Goal: Information Seeking & Learning: Learn about a topic

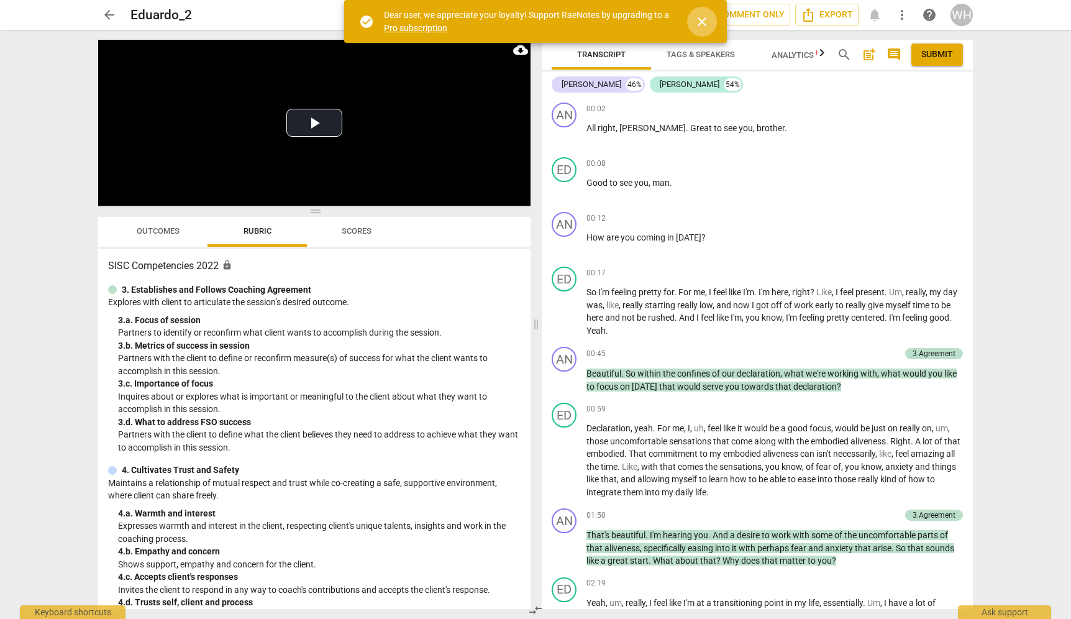
click at [701, 17] on span "close" at bounding box center [702, 21] width 15 height 15
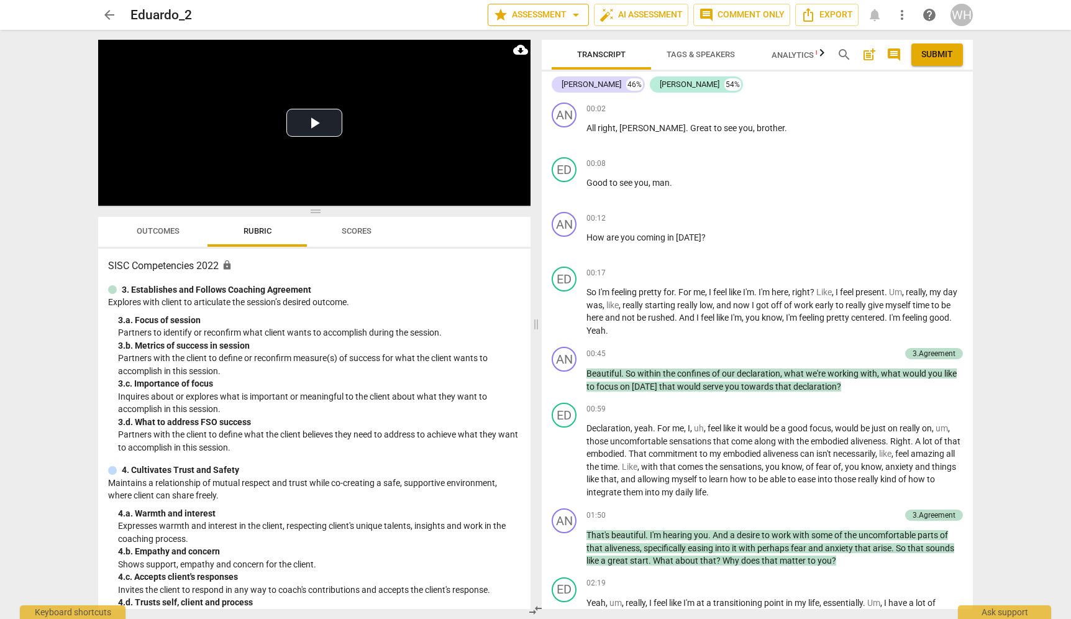
click at [565, 16] on span "star Assessment arrow_drop_down" at bounding box center [538, 14] width 90 height 15
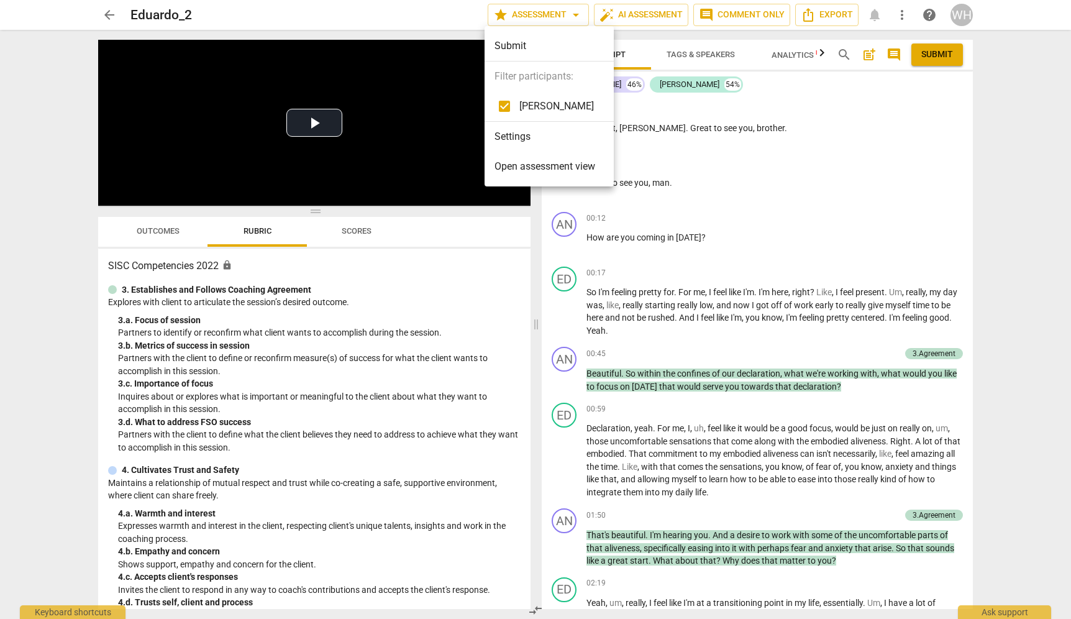
click at [564, 16] on div at bounding box center [535, 309] width 1071 height 619
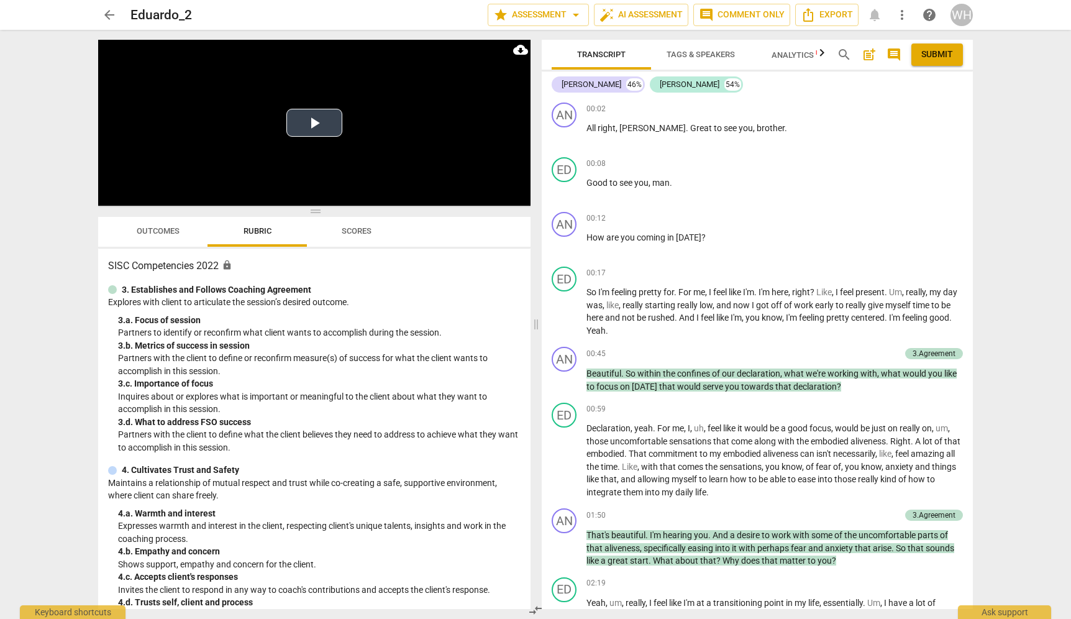
click at [314, 122] on button "Play Video" at bounding box center [314, 123] width 56 height 28
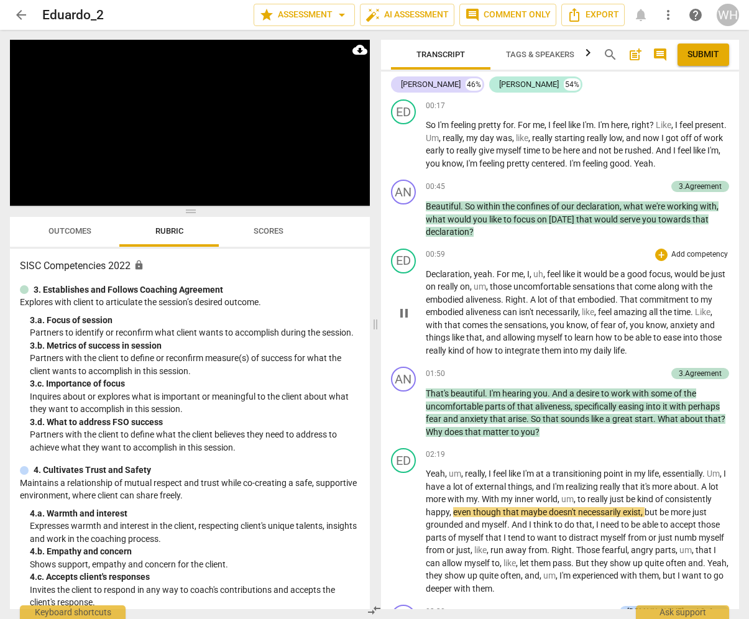
scroll to position [142, 0]
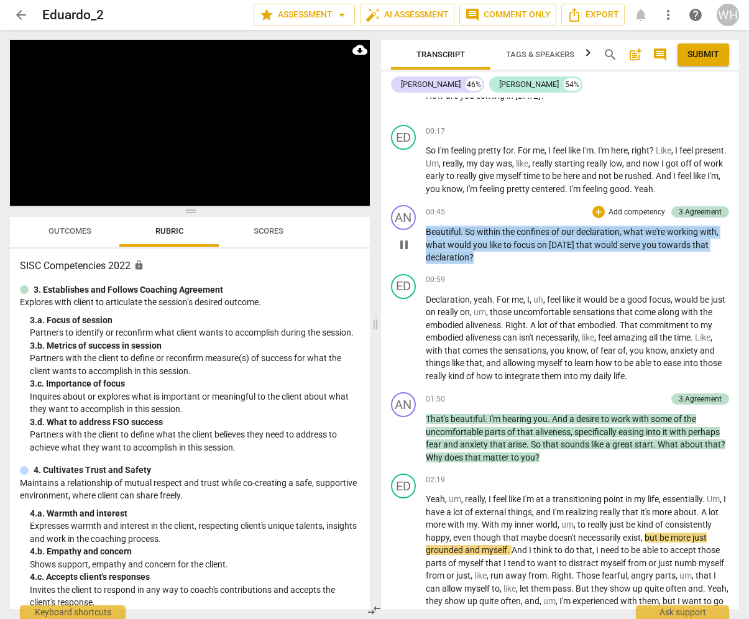
drag, startPoint x: 485, startPoint y: 257, endPoint x: 416, endPoint y: 224, distance: 77.0
click at [416, 224] on div "AN play_arrow pause 00:45 + Add competency 3.Agreement keyboard_arrow_right Bea…" at bounding box center [560, 234] width 358 height 69
copy p "Beautiful . So within the confines of our declaration , what we're working with…"
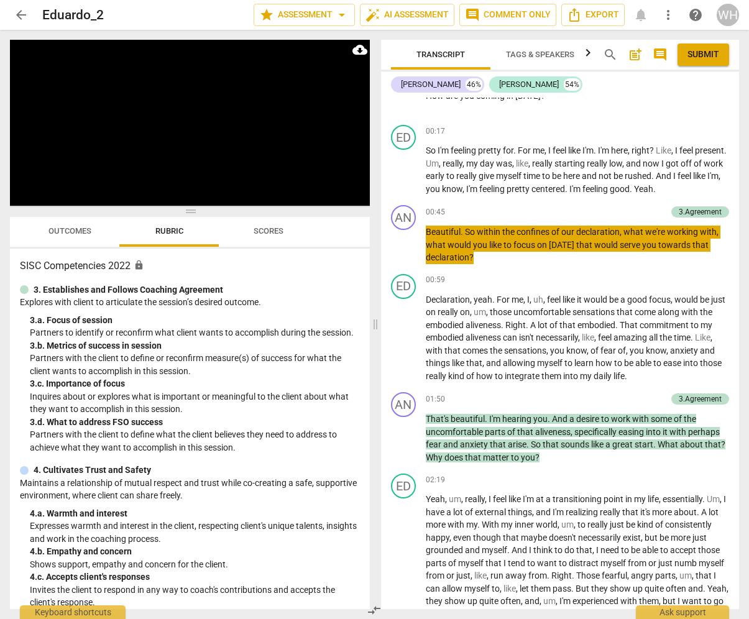
scroll to position [687, 0]
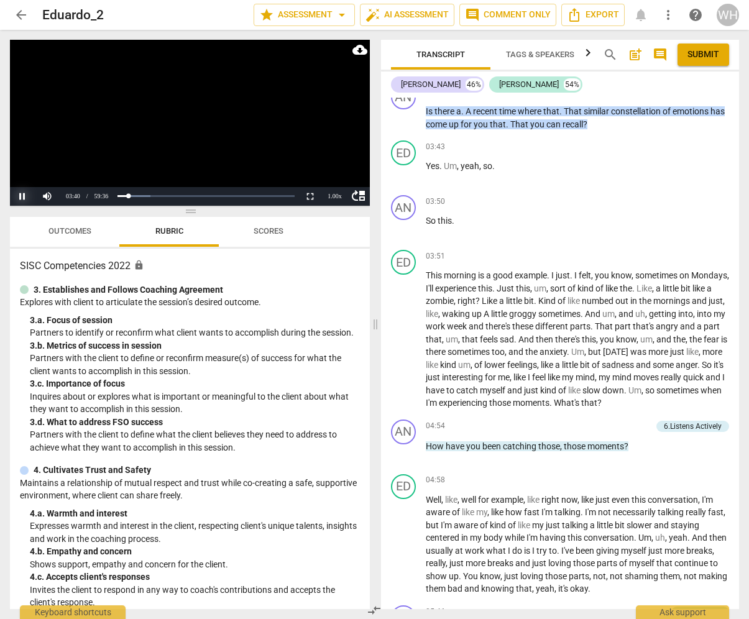
click at [19, 194] on button "Pause" at bounding box center [22, 196] width 25 height 19
click at [22, 196] on button "Play" at bounding box center [22, 196] width 25 height 19
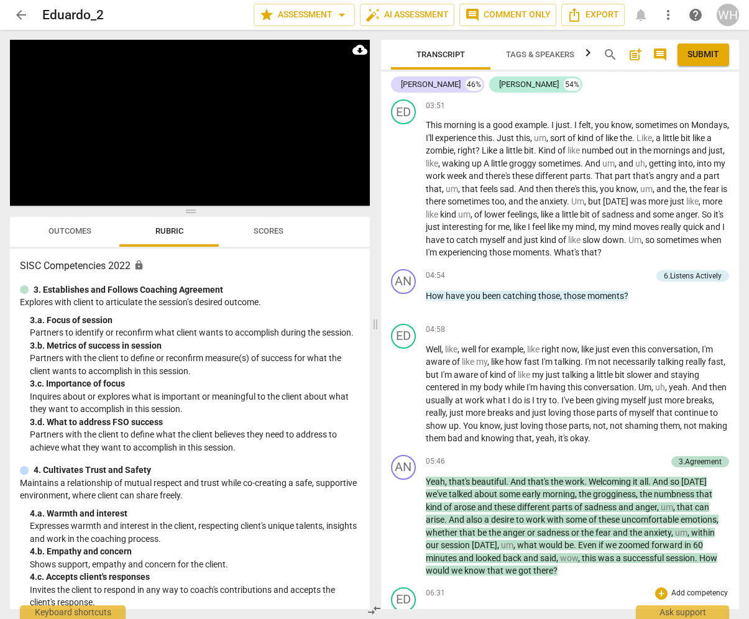
scroll to position [838, 0]
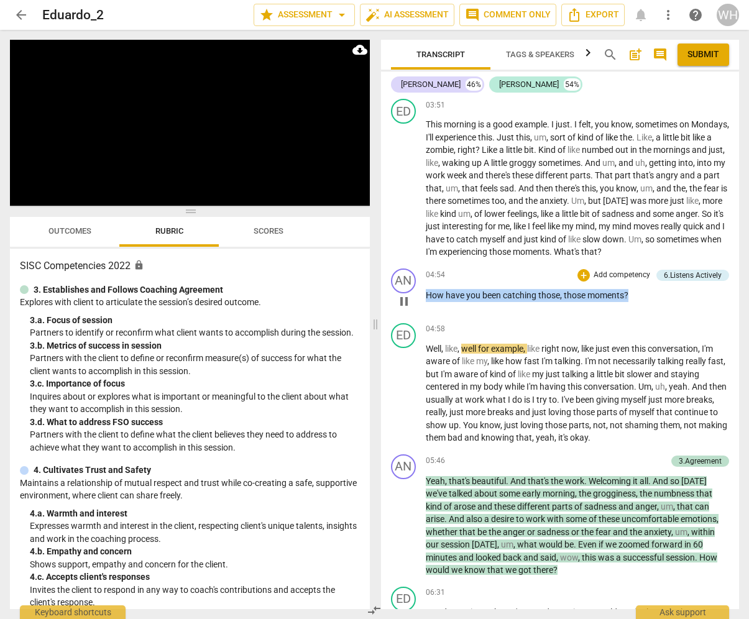
drag, startPoint x: 648, startPoint y: 296, endPoint x: 421, endPoint y: 288, distance: 227.5
click at [421, 288] on div "AN play_arrow pause 04:54 + Add competency 6.Listens Actively keyboard_arrow_ri…" at bounding box center [560, 290] width 358 height 55
copy p "How have you been catching those , those moments ?"
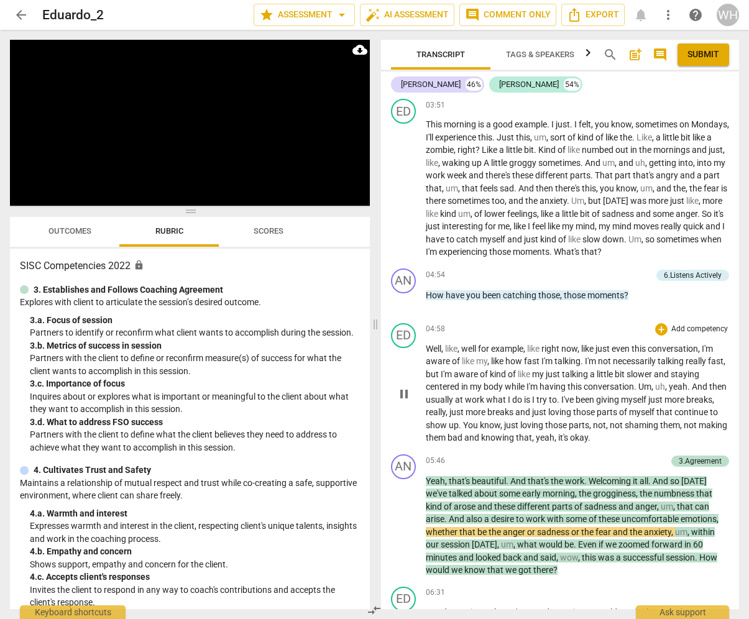
click at [542, 355] on p "Well , like , well for example , like right now , like just even this conversat…" at bounding box center [578, 393] width 304 height 102
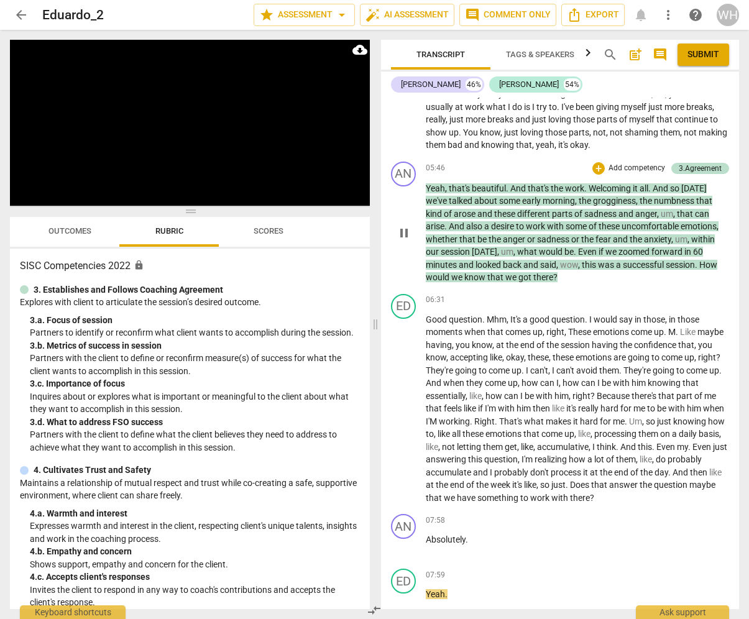
scroll to position [1668, 0]
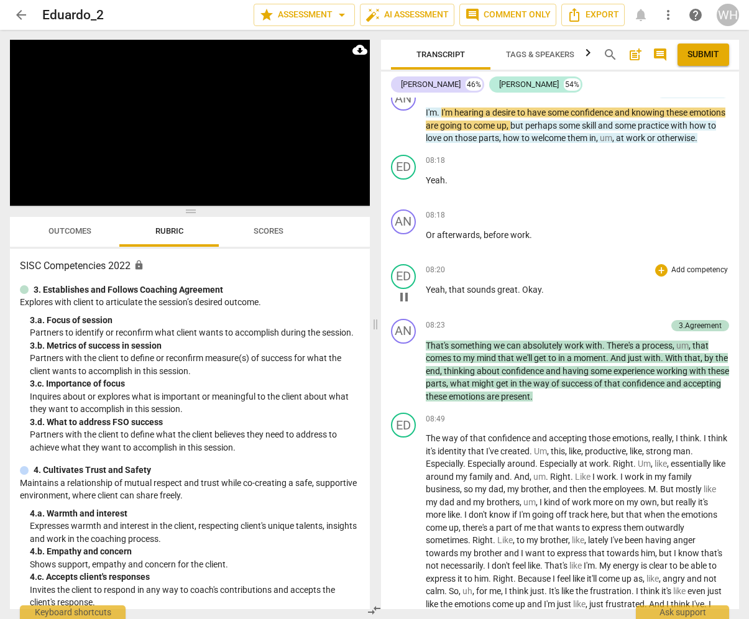
drag, startPoint x: 568, startPoint y: 274, endPoint x: 532, endPoint y: 265, distance: 37.7
click at [531, 265] on div "AN play_arrow pause 00:02 + Add competency keyboard_arrow_right All right , [PE…" at bounding box center [560, 353] width 358 height 511
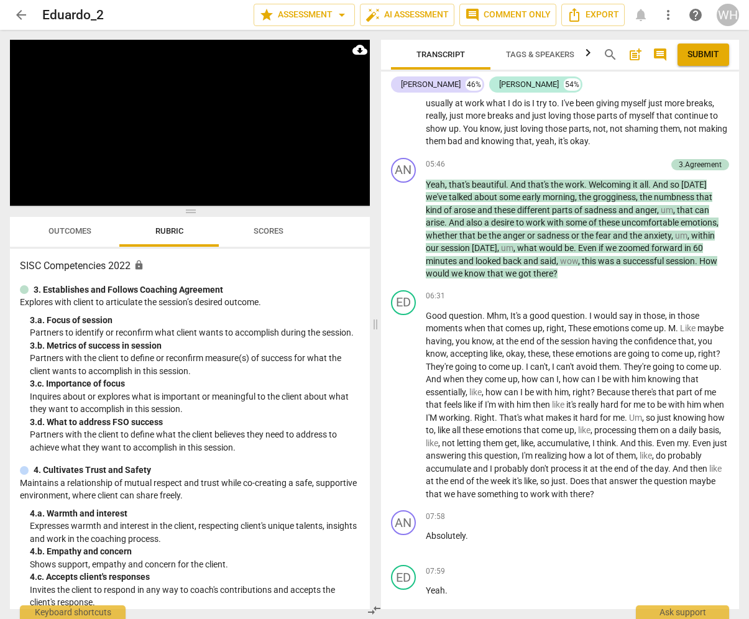
scroll to position [1106, 0]
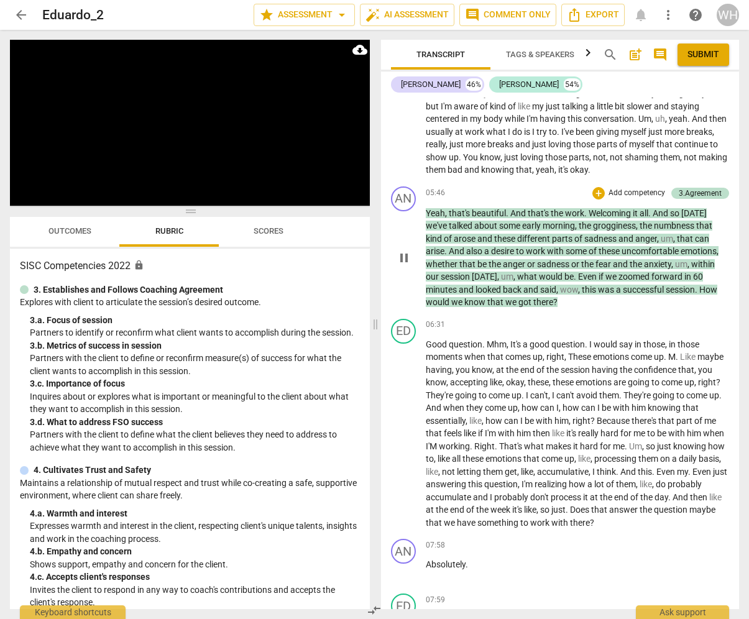
click at [579, 295] on p "Yeah , that's beautiful . And that's the work . Welcoming it all . And so [DATE…" at bounding box center [578, 258] width 304 height 102
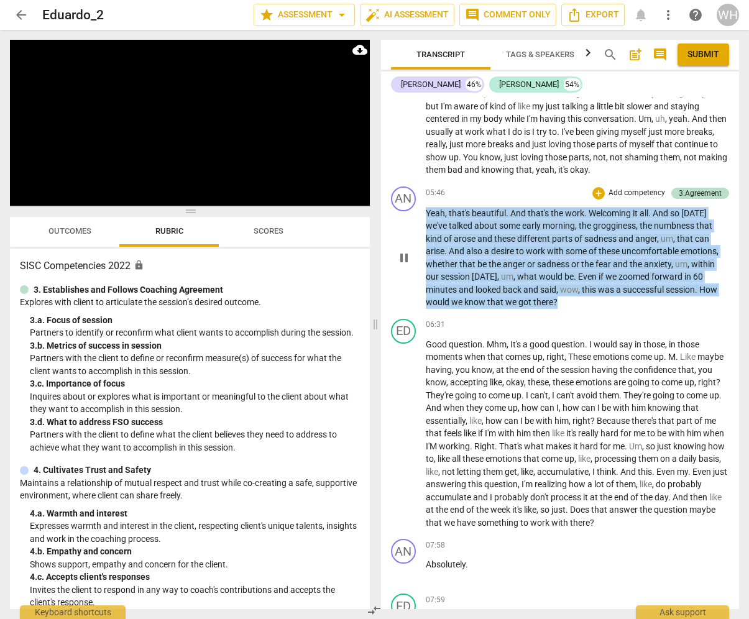
drag, startPoint x: 572, startPoint y: 301, endPoint x: 411, endPoint y: 212, distance: 183.5
click at [411, 212] on div "AN play_arrow pause 05:46 + Add competency 3.Agreement keyboard_arrow_right Yea…" at bounding box center [560, 247] width 358 height 132
copy p "Yeah , that's beautiful . And that's the work . Welcoming it all . And so [DATE…"
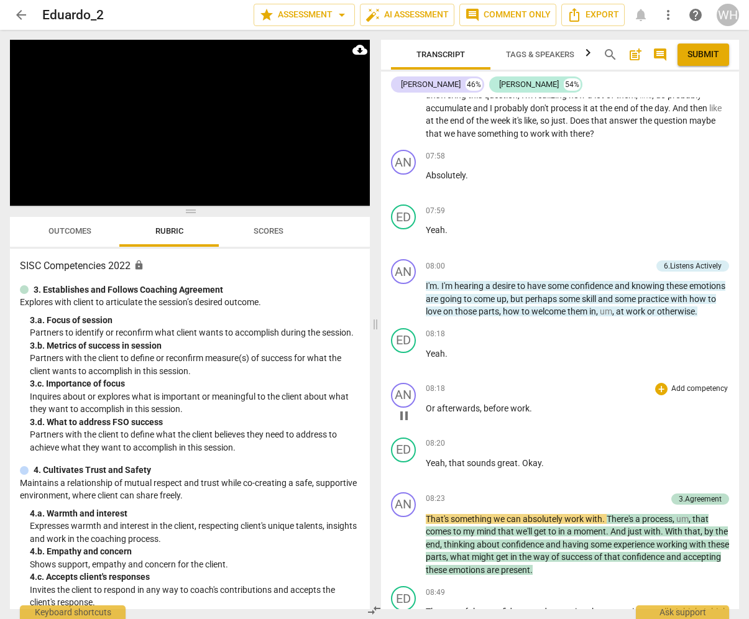
scroll to position [1488, 0]
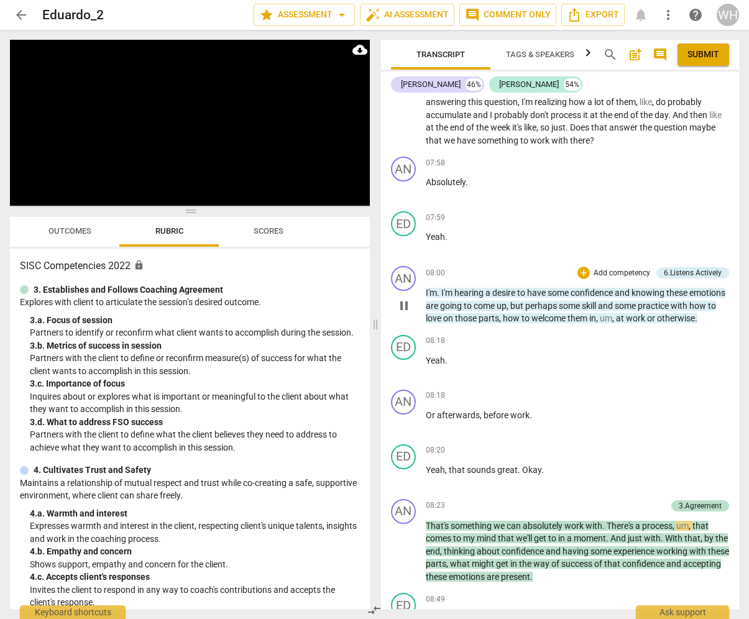
click at [490, 330] on div "AN play_arrow pause 08:00 + Add competency 6.Listens Actively keyboard_arrow_ri…" at bounding box center [560, 295] width 358 height 69
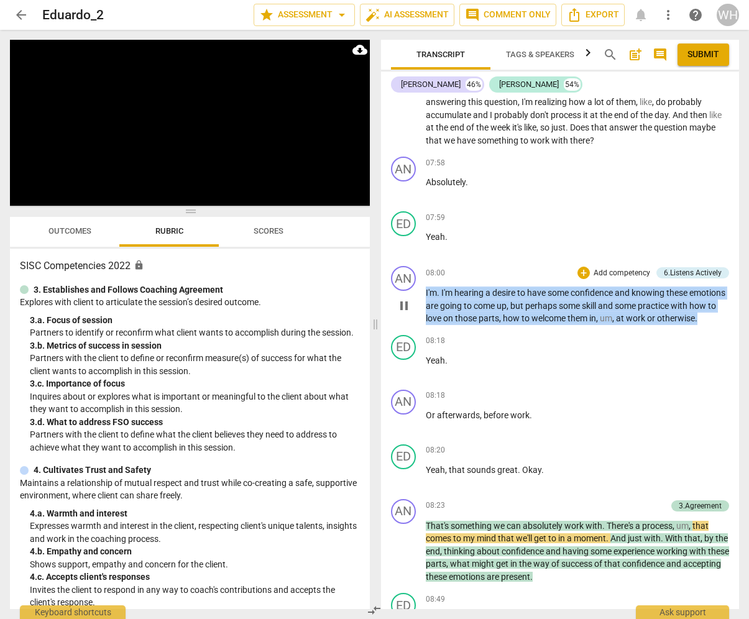
drag, startPoint x: 486, startPoint y: 321, endPoint x: 420, endPoint y: 281, distance: 76.9
click at [419, 281] on div "AN play_arrow pause 08:00 + Add competency 6.Listens Actively keyboard_arrow_ri…" at bounding box center [560, 295] width 358 height 69
copy p "I'm . I'm hearing a desire to have some confidence and knowing these emotions a…"
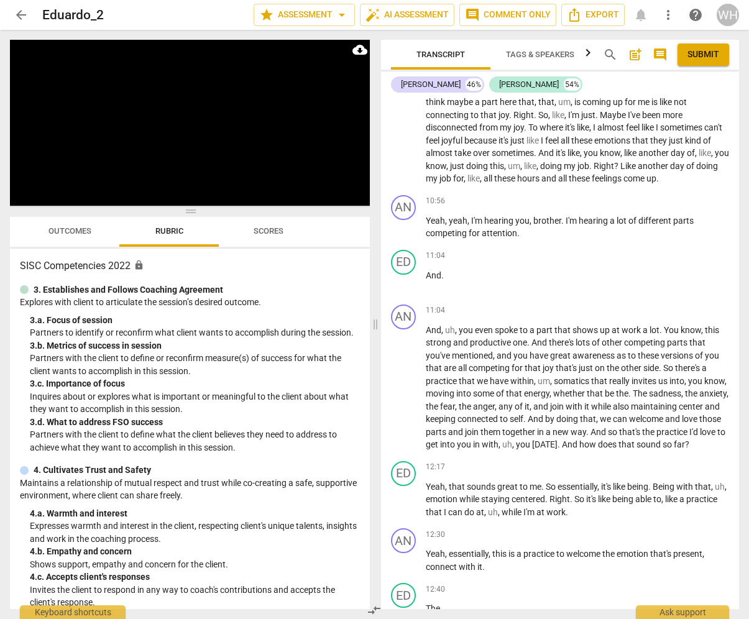
scroll to position [2746, 0]
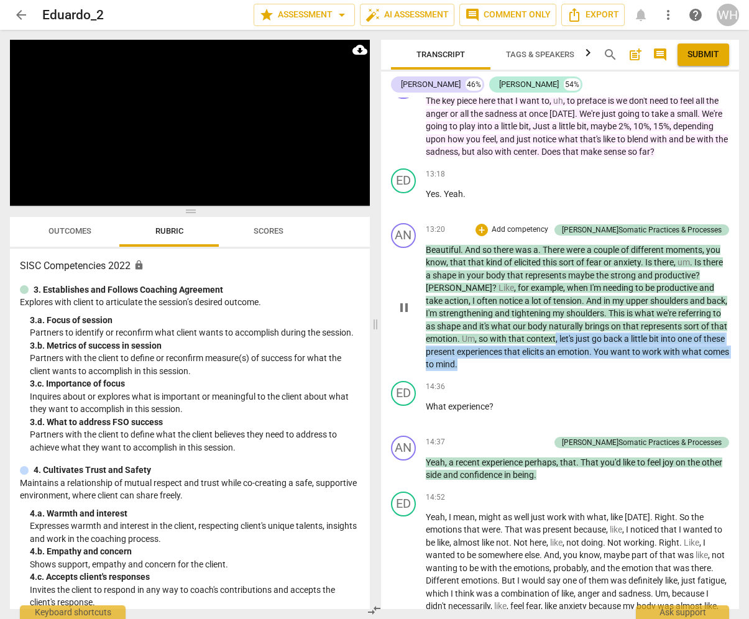
drag, startPoint x: 516, startPoint y: 366, endPoint x: 555, endPoint y: 339, distance: 46.9
click at [555, 339] on p "Beautiful . And so there was a . There were a couple of different moments , you…" at bounding box center [578, 307] width 304 height 127
copy p ", let's just go back a little bit into one of these present experiences that el…"
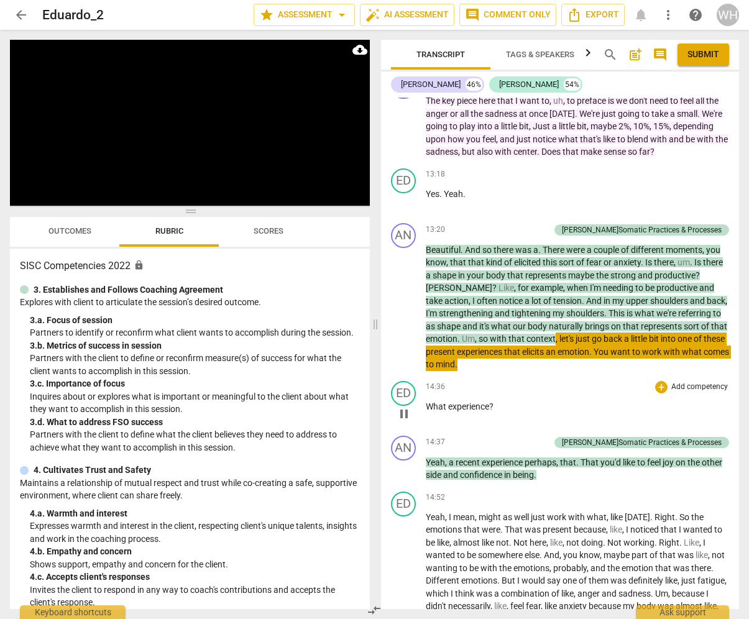
scroll to position [3268, 0]
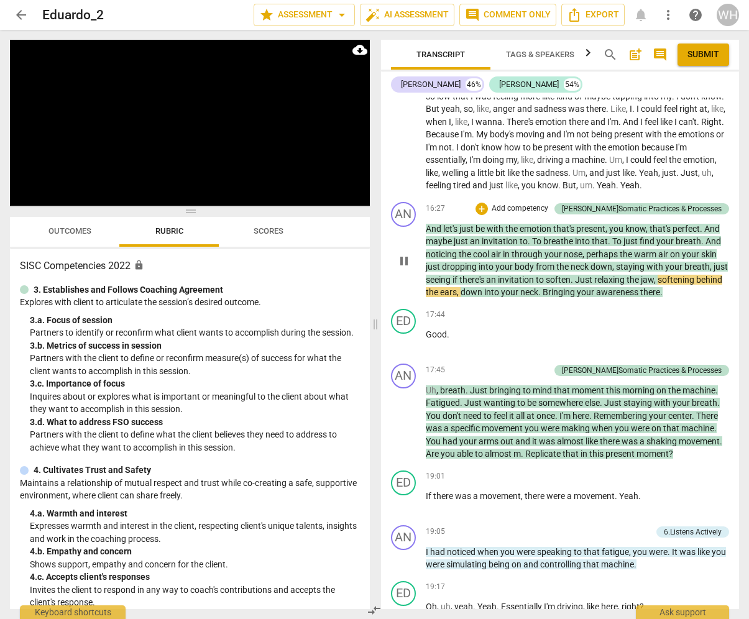
click at [696, 298] on p "And let's just be with the emotion that's present , you know , that's perfect .…" at bounding box center [578, 260] width 304 height 76
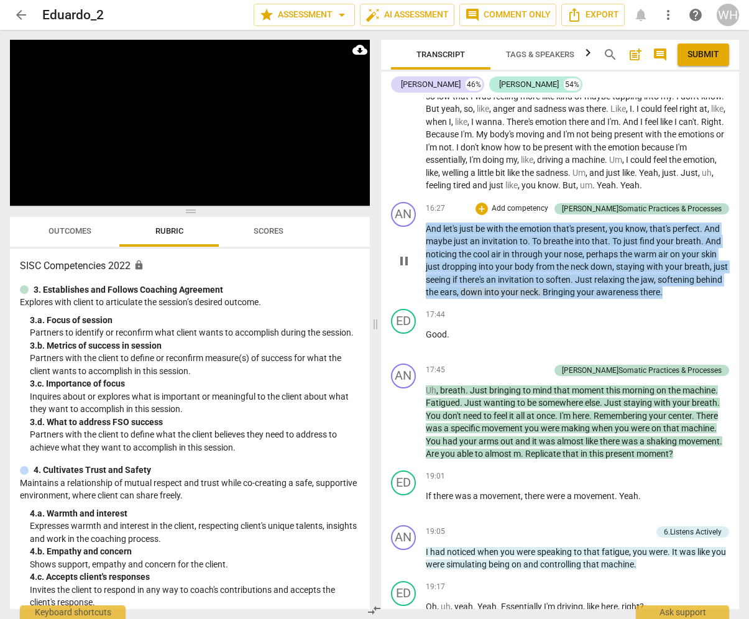
drag, startPoint x: 697, startPoint y: 298, endPoint x: 426, endPoint y: 232, distance: 278.9
click at [426, 232] on p "And let's just be with the emotion that's present , you know , that's perfect .…" at bounding box center [578, 260] width 304 height 76
copy p "And let's just be with the emotion that's present , you know , that's perfect .…"
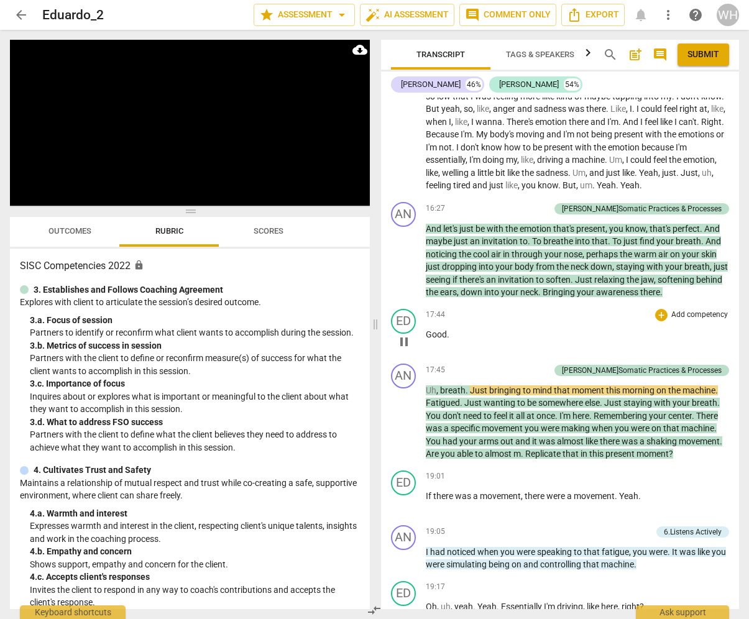
click at [464, 323] on div "17:44 + Add competency keyboard_arrow_right Good ." at bounding box center [578, 331] width 304 height 45
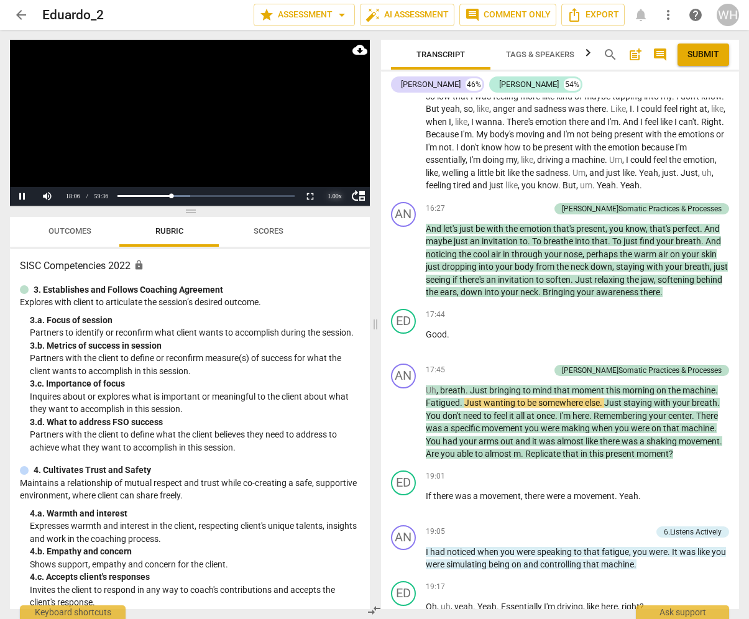
click at [337, 197] on div "1.00 x" at bounding box center [334, 196] width 25 height 19
click at [334, 181] on li "2x" at bounding box center [334, 180] width 25 height 14
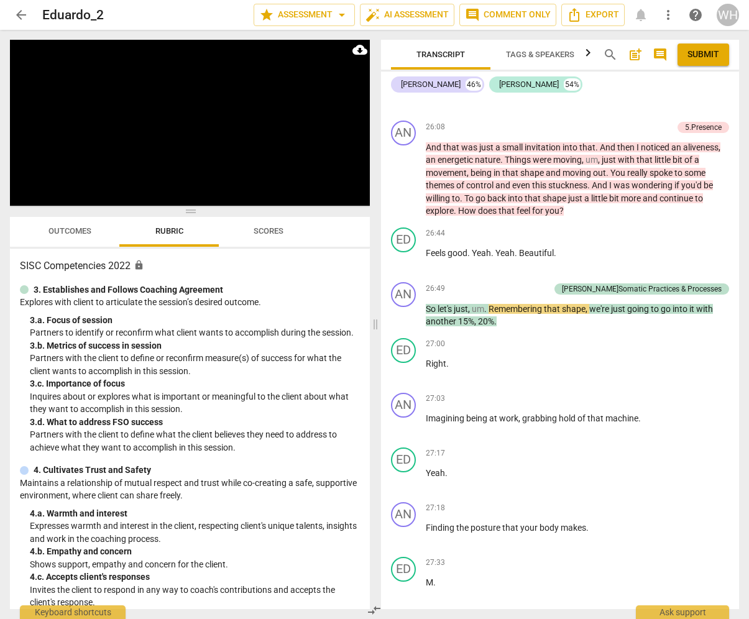
scroll to position [5530, 0]
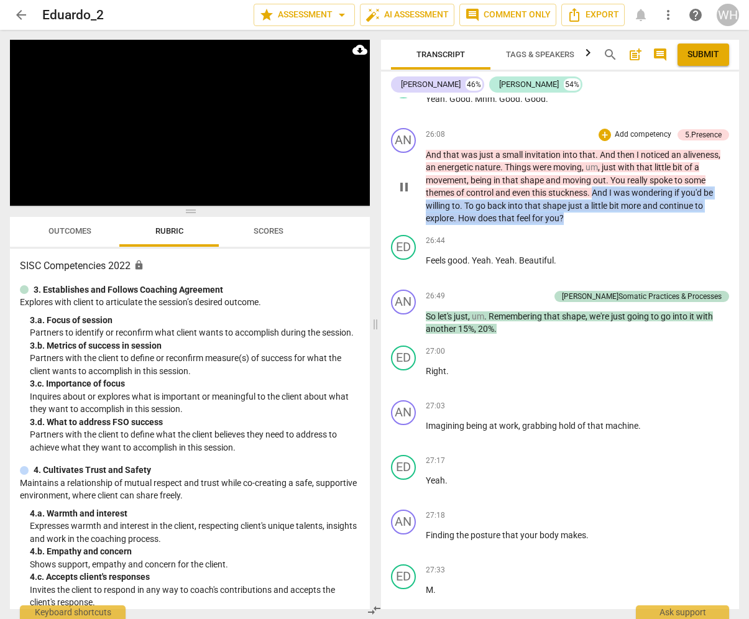
drag, startPoint x: 580, startPoint y: 206, endPoint x: 593, endPoint y: 185, distance: 24.6
click at [593, 185] on p "And that was just a small invitation into that . And then I noticed an alivenes…" at bounding box center [578, 186] width 304 height 76
copy p "And I was wondering if you'd be willing to . To go back into that shape just a …"
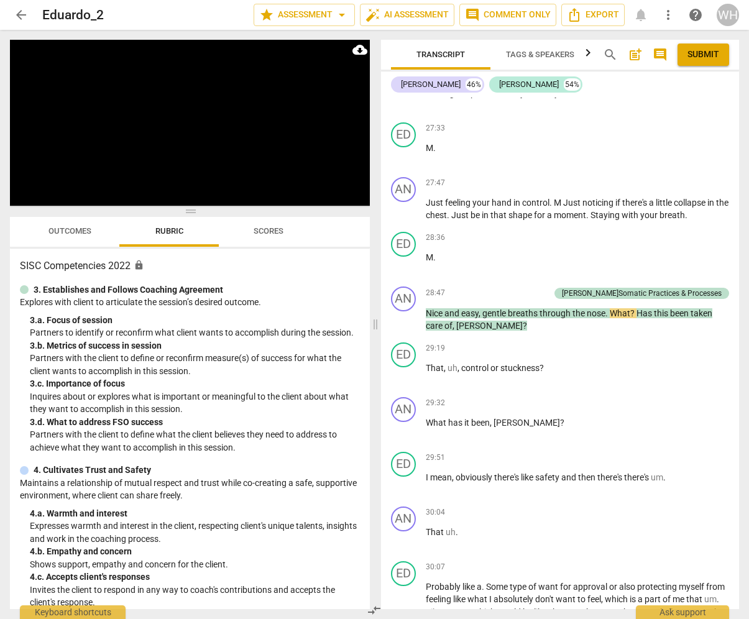
scroll to position [5976, 0]
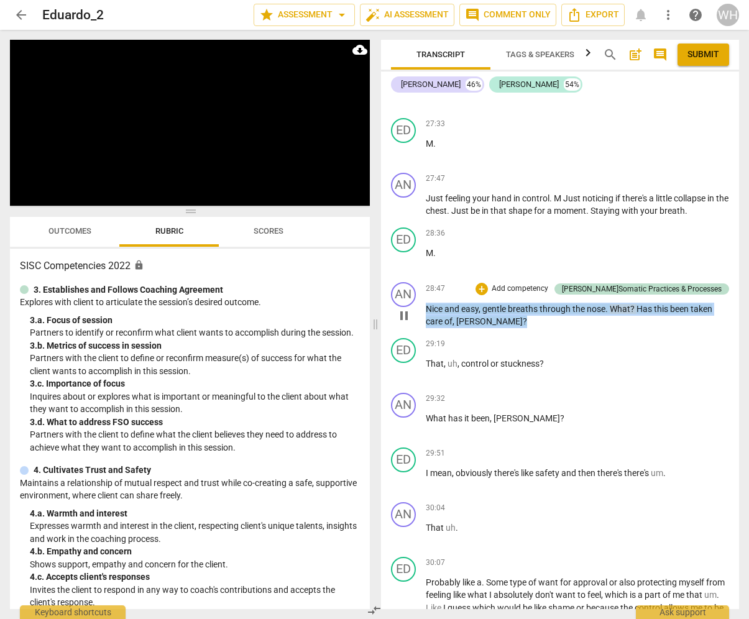
drag, startPoint x: 514, startPoint y: 312, endPoint x: 424, endPoint y: 291, distance: 93.1
click at [424, 291] on div "AN play_arrow pause 28:47 + Add competency J.Somatic Practices & Processes keyb…" at bounding box center [560, 305] width 358 height 56
copy p "Nice and easy , gentle breaths through the nose . What ? Has this been taken ca…"
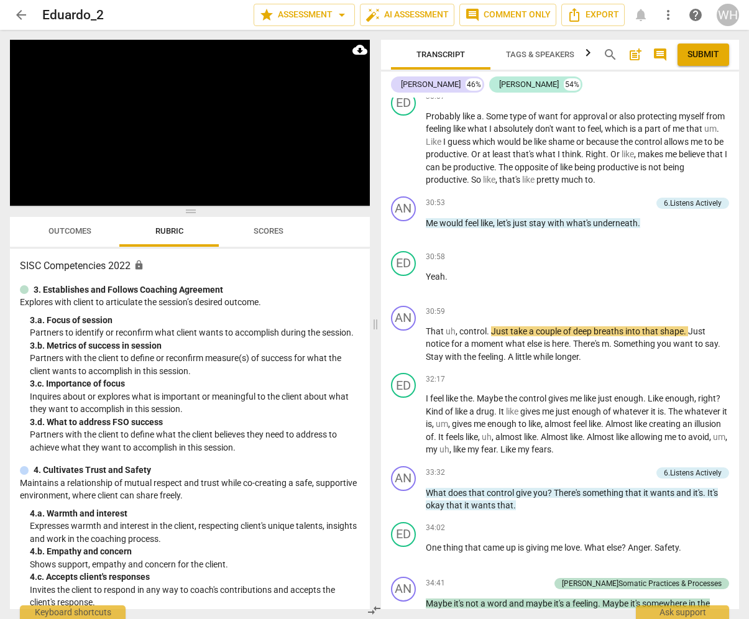
scroll to position [6437, 0]
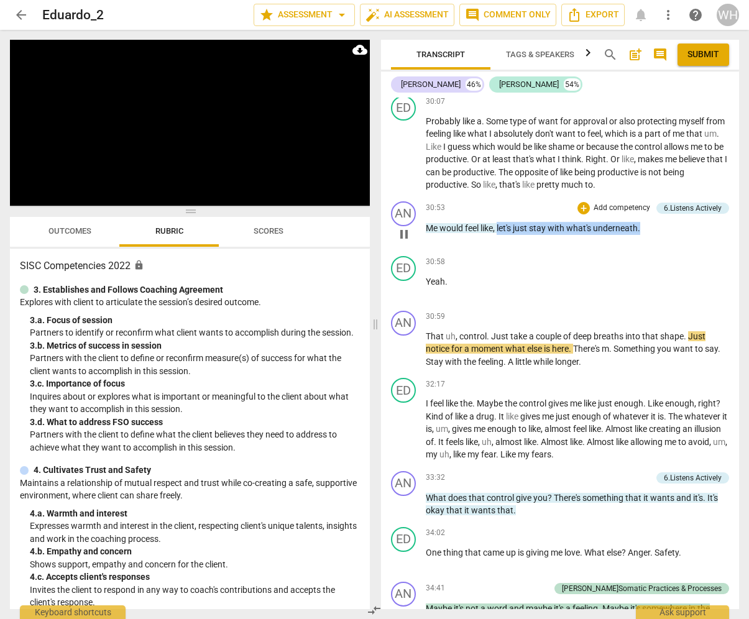
drag, startPoint x: 646, startPoint y: 214, endPoint x: 498, endPoint y: 211, distance: 148.5
click at [498, 222] on p "Me would feel like , let's just stay with what's underneath ." at bounding box center [578, 228] width 304 height 13
copy p "let's just stay with what's underneath ."
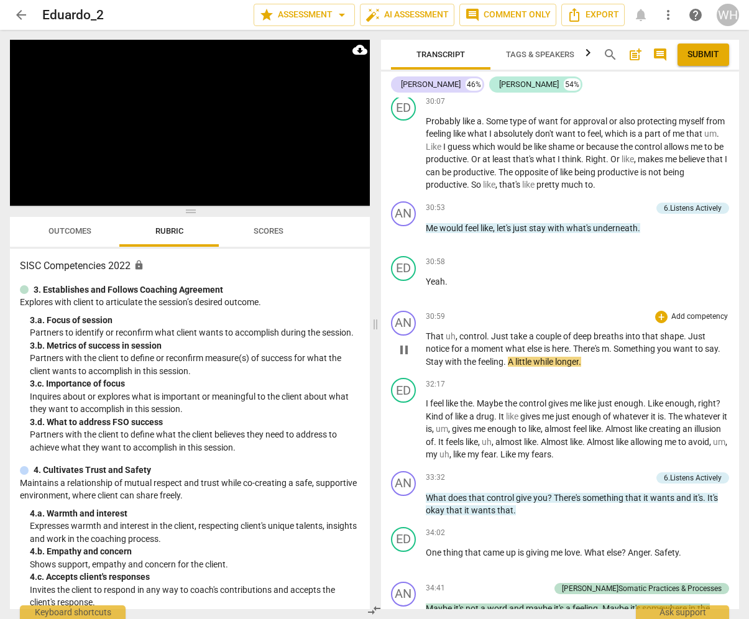
click at [595, 347] on p "That uh , control . Just take a couple of deep breaths into that shape . Just n…" at bounding box center [578, 349] width 304 height 39
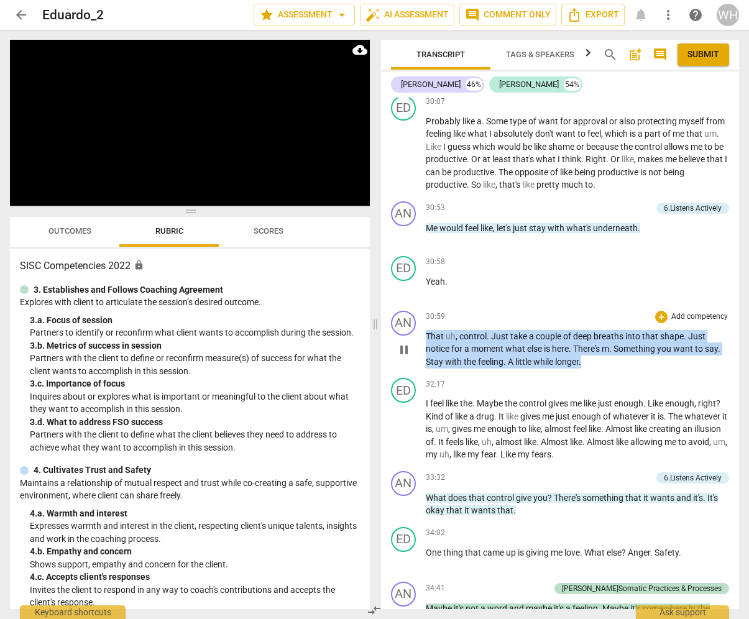
drag, startPoint x: 595, startPoint y: 349, endPoint x: 422, endPoint y: 321, distance: 174.3
click at [422, 321] on div "AN play_arrow pause 30:59 + Add competency keyboard_arrow_right That uh , contr…" at bounding box center [560, 340] width 358 height 68
copy p "That uh , control . Just take a couple of deep breaths into that shape . Just n…"
click at [613, 348] on p "That uh , control . Just take a couple of deep breaths into that shape . Just n…" at bounding box center [578, 349] width 304 height 39
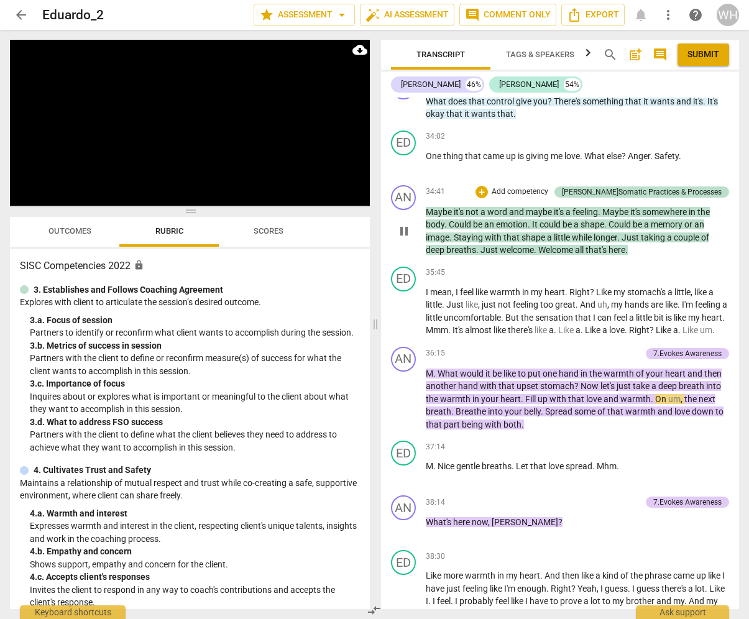
scroll to position [6848, 0]
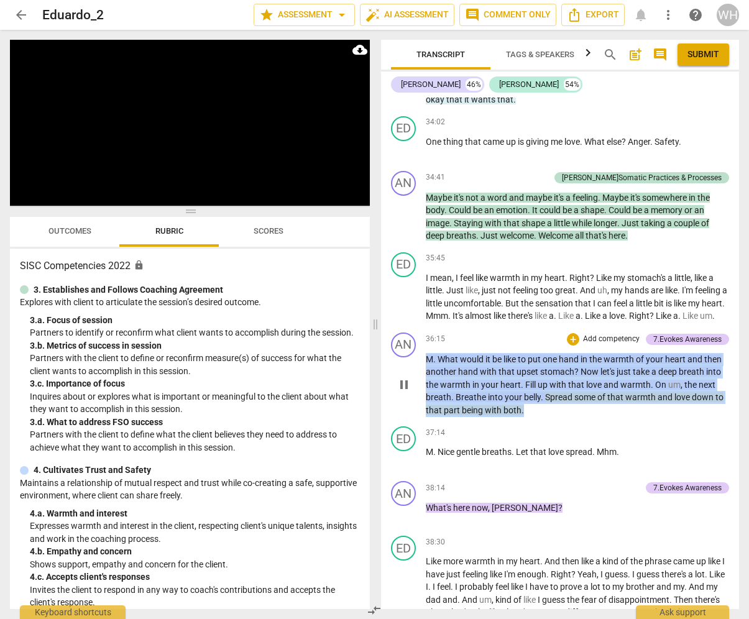
drag, startPoint x: 542, startPoint y: 402, endPoint x: 417, endPoint y: 347, distance: 136.3
click at [417, 347] on div "AN play_arrow pause 36:15 + Add competency 7.Evokes Awareness keyboard_arrow_ri…" at bounding box center [560, 374] width 358 height 94
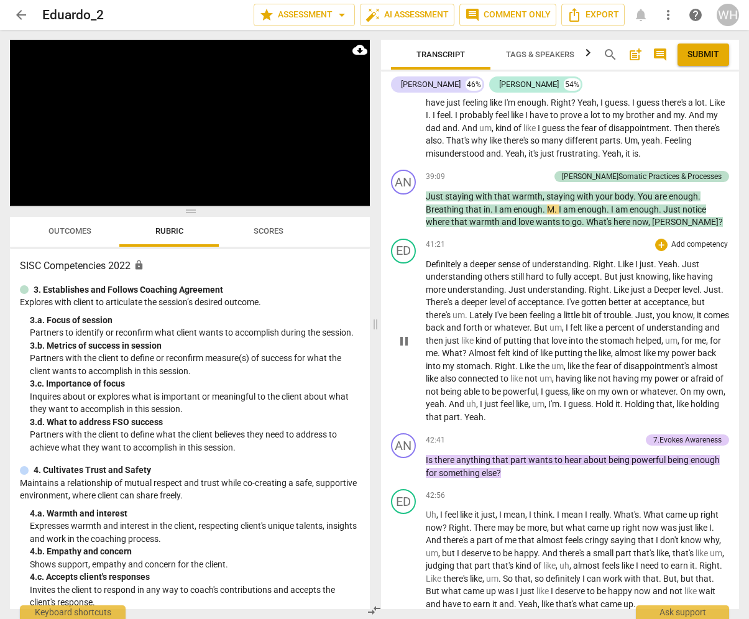
scroll to position [7201, 0]
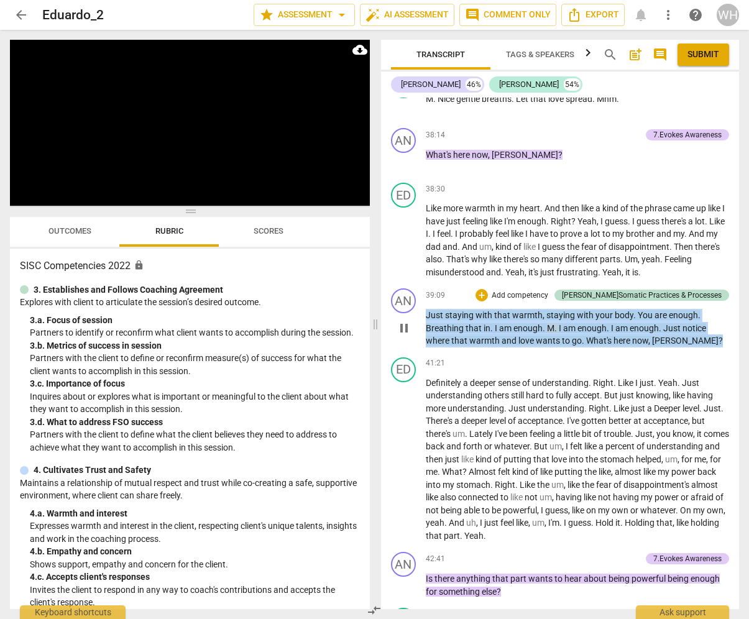
drag, startPoint x: 705, startPoint y: 334, endPoint x: 413, endPoint y: 298, distance: 294.2
click at [413, 298] on div "AN play_arrow pause 39:09 + Add competency J.Somatic Practices & Processes keyb…" at bounding box center [560, 317] width 358 height 69
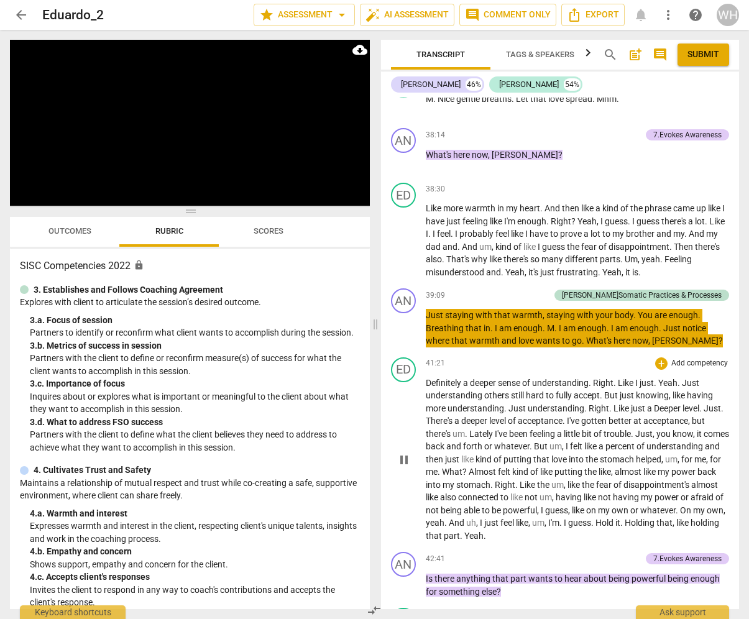
scroll to position [7713, 0]
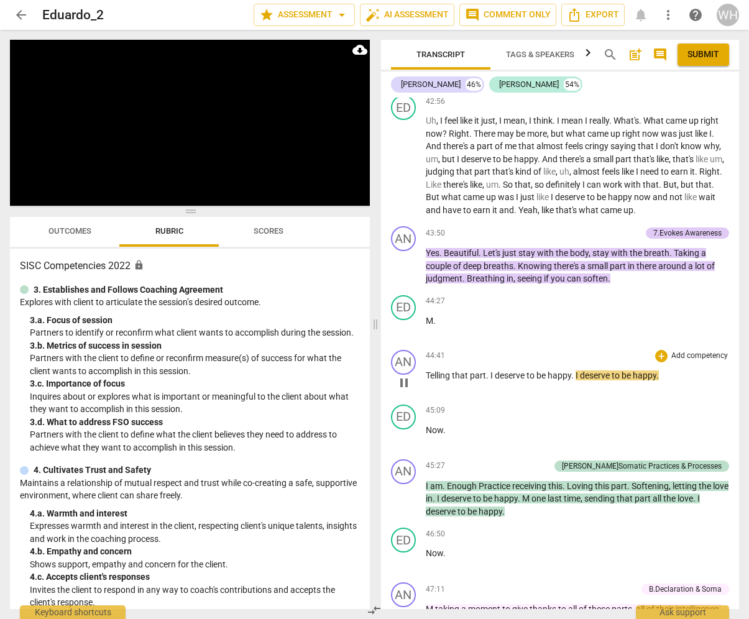
click at [670, 369] on p "Telling that part . I deserve to be happy . I deserve to be happy ." at bounding box center [578, 375] width 304 height 13
drag, startPoint x: 670, startPoint y: 354, endPoint x: 419, endPoint y: 354, distance: 250.4
click at [419, 354] on div "AN play_arrow pause 44:41 + Add competency keyboard_arrow_right Telling that pa…" at bounding box center [560, 372] width 358 height 55
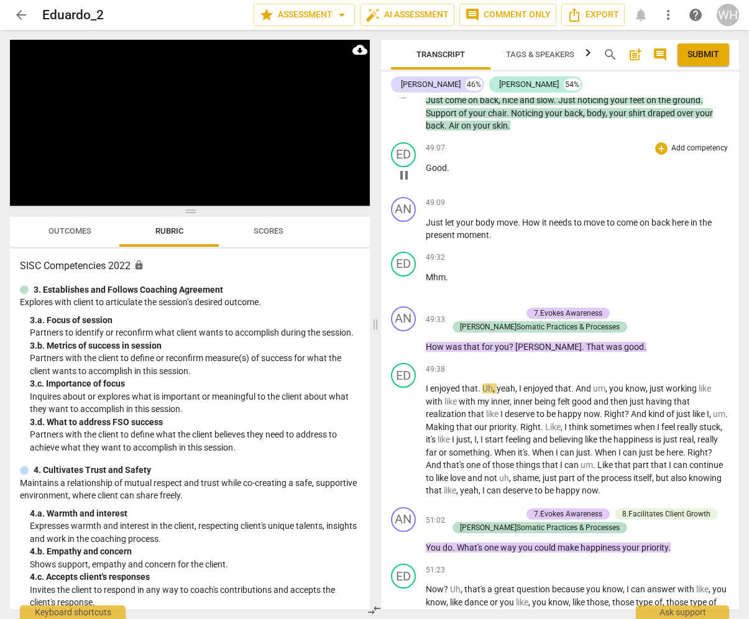
scroll to position [8444, 0]
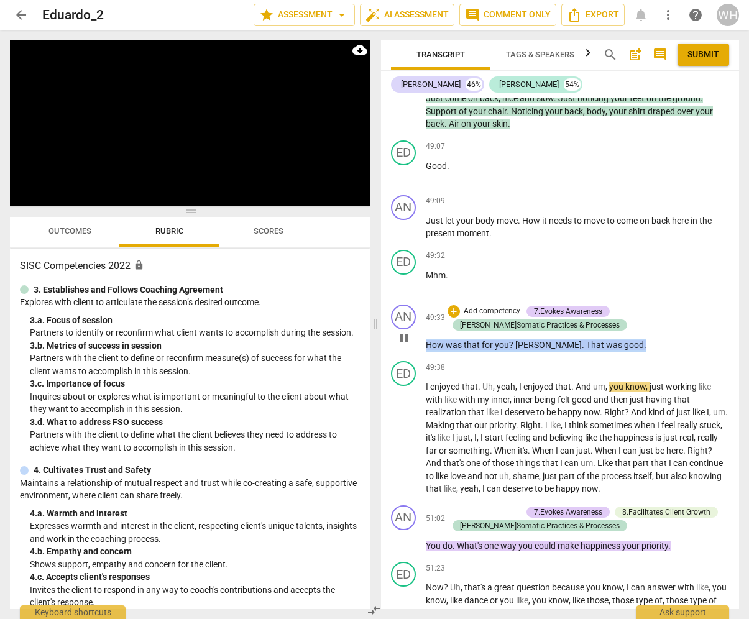
drag, startPoint x: 628, startPoint y: 319, endPoint x: 416, endPoint y: 320, distance: 211.8
click at [416, 320] on div "AN play_arrow pause 49:33 + Add competency 7.Evokes Awareness [PERSON_NAME]Soma…" at bounding box center [560, 327] width 358 height 57
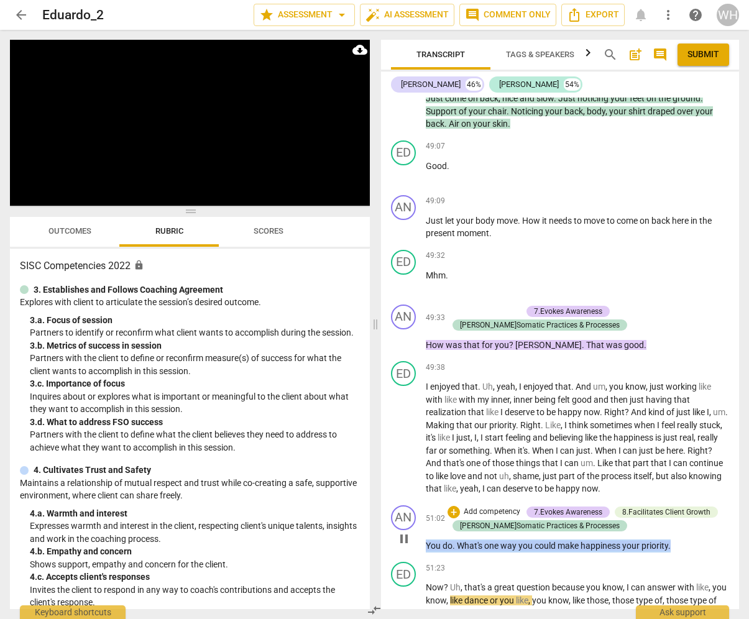
drag, startPoint x: 684, startPoint y: 516, endPoint x: 416, endPoint y: 506, distance: 267.9
click at [416, 506] on div "AN play_arrow pause 51:02 + Add competency 7.Evokes Awareness 8.Facilitates Cli…" at bounding box center [560, 528] width 358 height 57
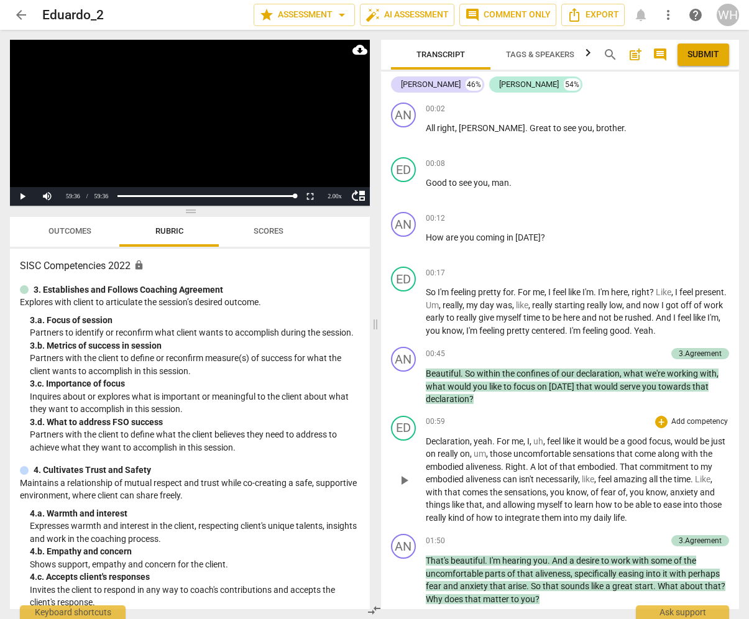
scroll to position [0, 0]
